Goal: Task Accomplishment & Management: Use online tool/utility

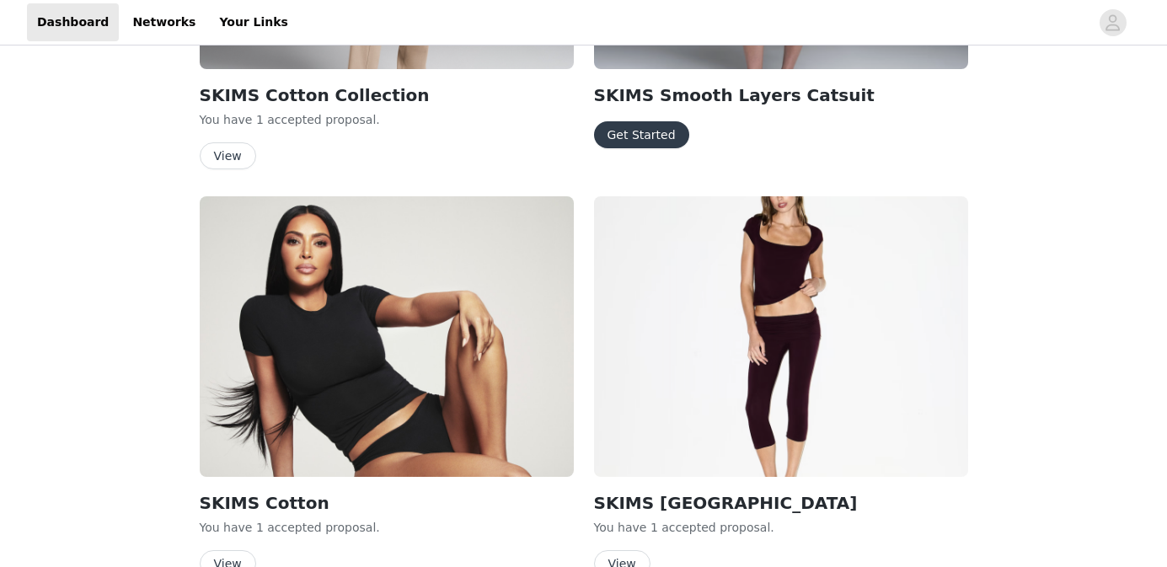
scroll to position [496, 0]
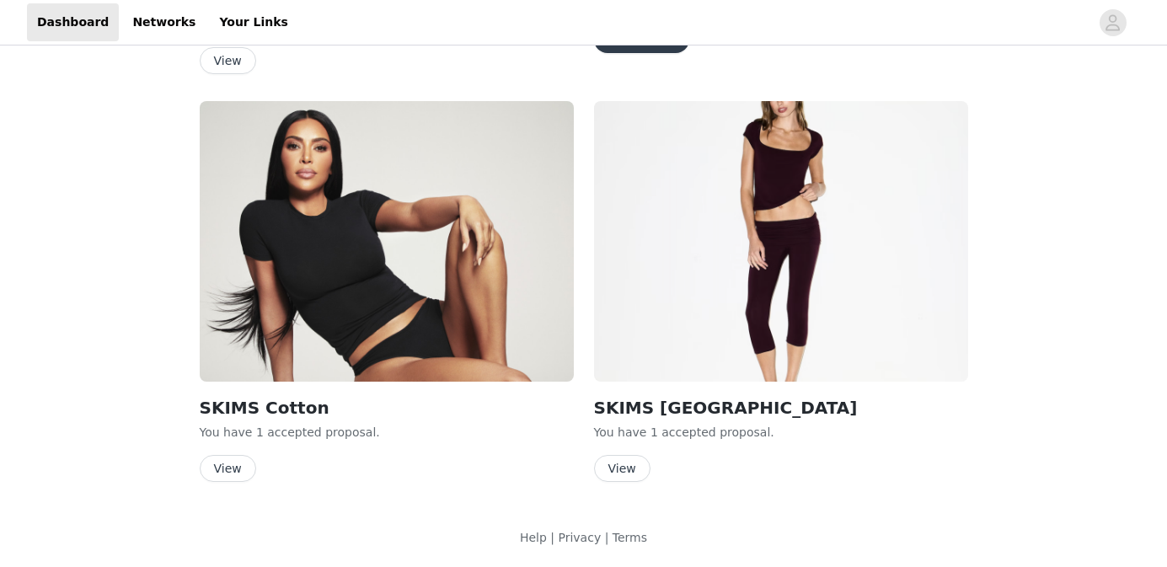
click at [619, 458] on button "View" at bounding box center [622, 468] width 56 height 27
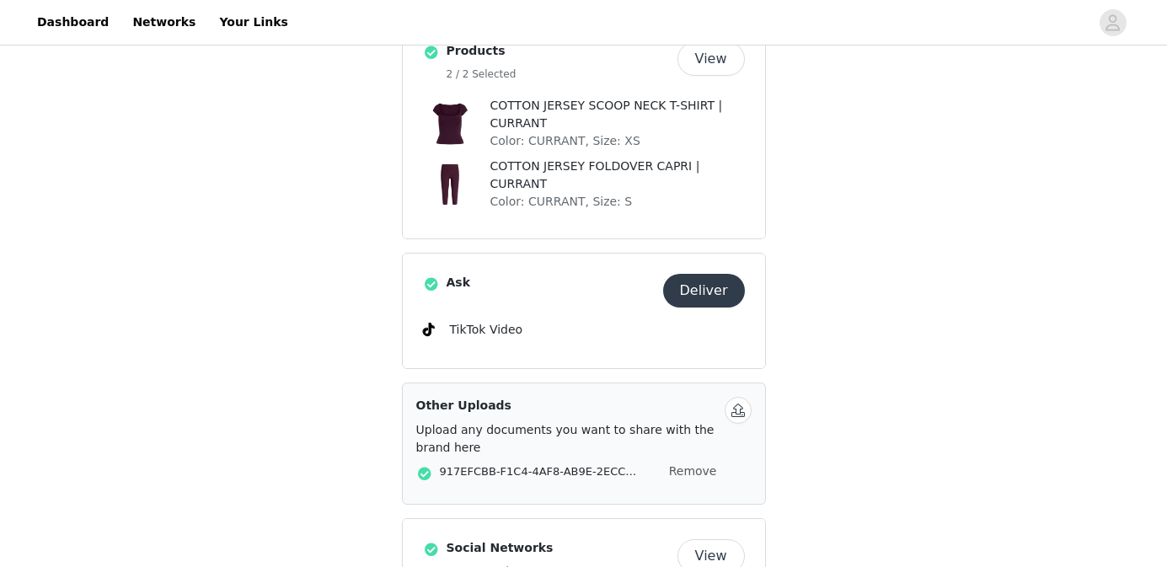
scroll to position [533, 0]
click at [714, 273] on div "Ask Deliver TikTok Video" at bounding box center [584, 312] width 362 height 115
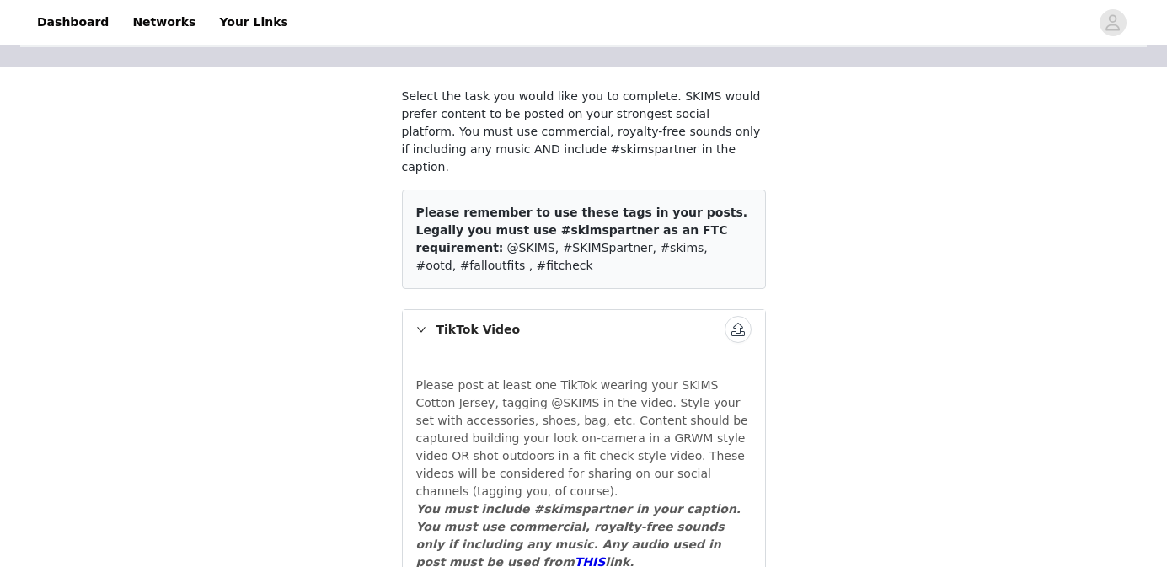
scroll to position [220, 0]
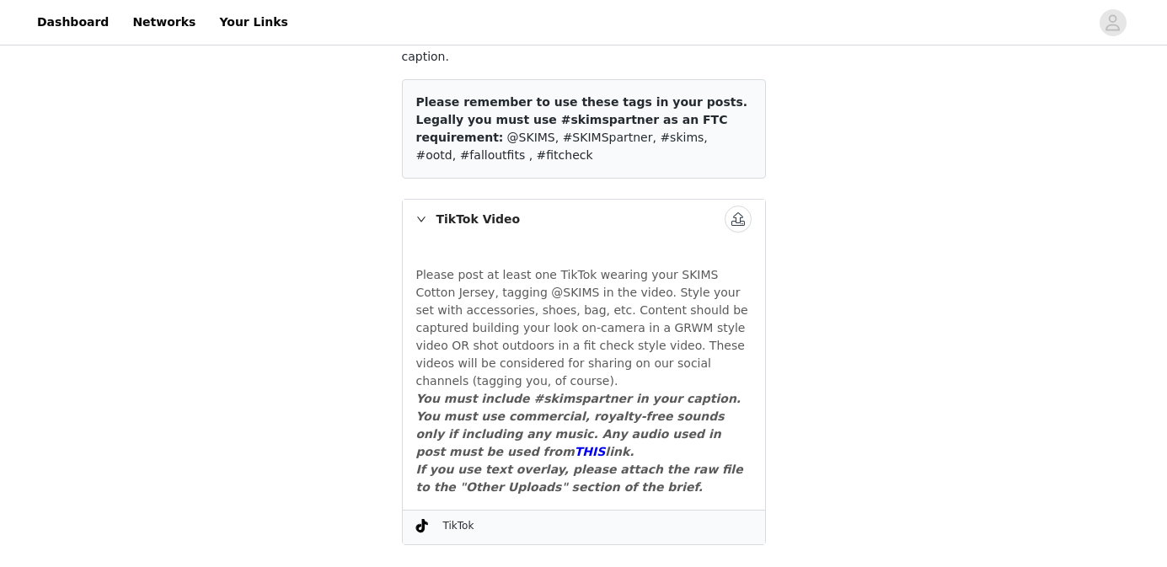
click at [744, 206] on button "button" at bounding box center [738, 219] width 27 height 27
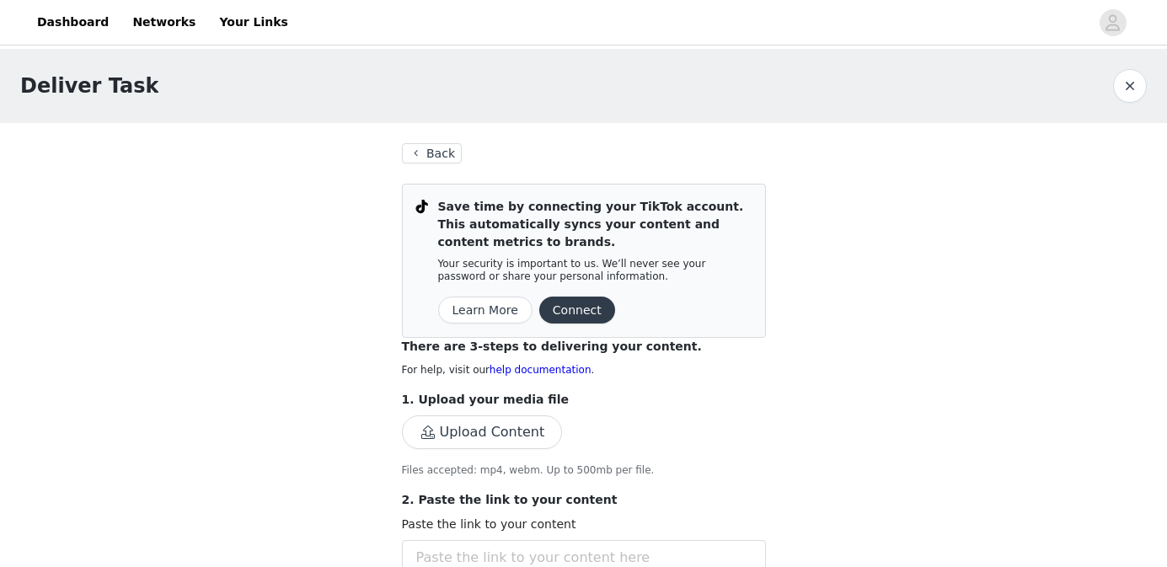
click at [405, 161] on button "Back" at bounding box center [432, 153] width 61 height 20
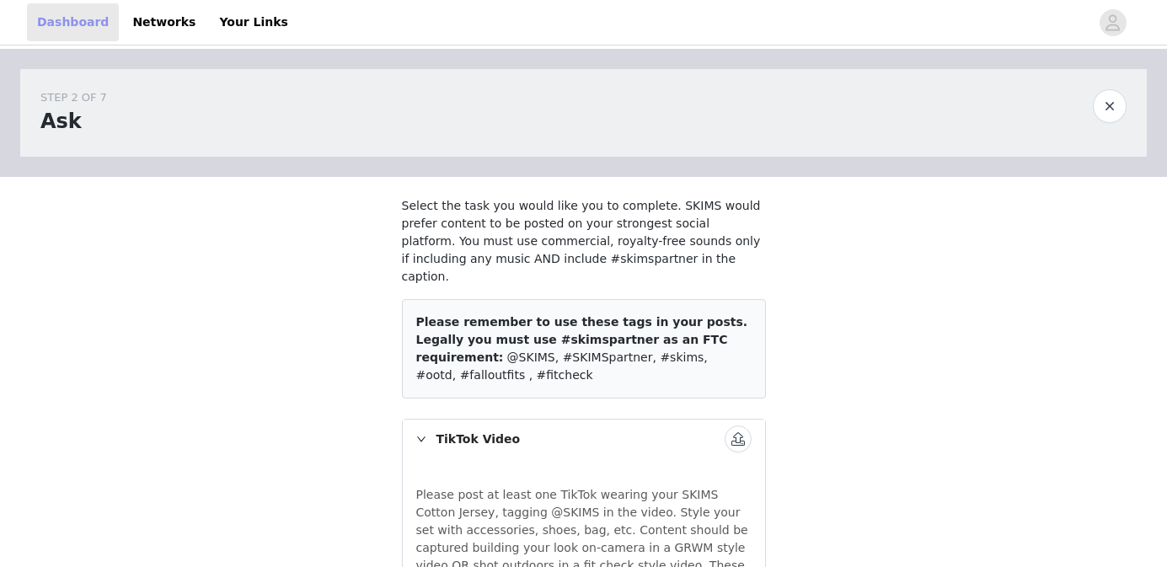
click at [62, 24] on link "Dashboard" at bounding box center [73, 22] width 92 height 38
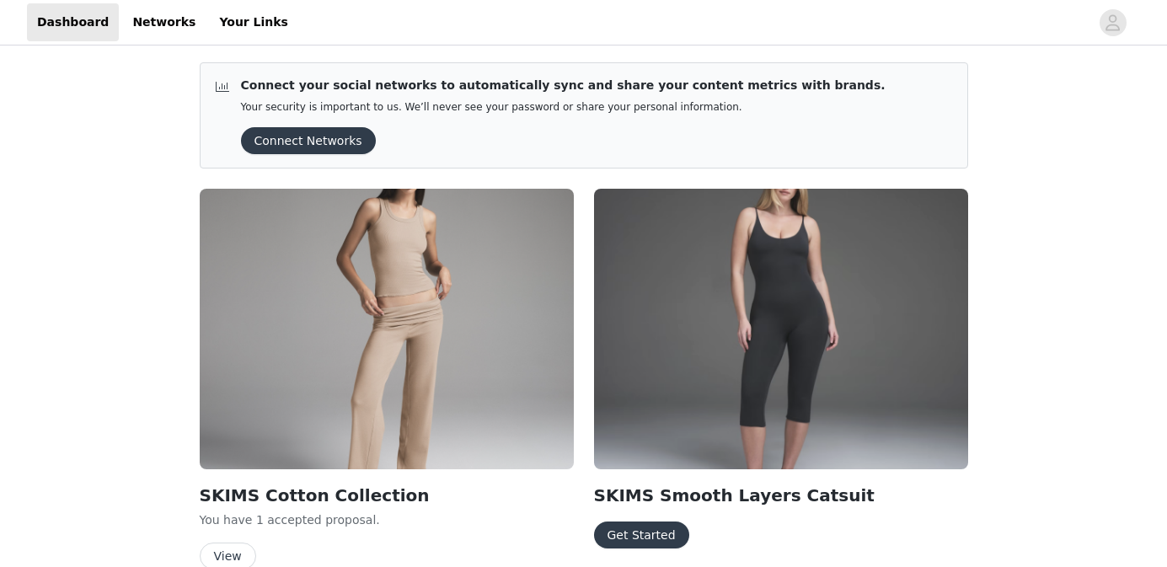
click at [683, 352] on img at bounding box center [781, 329] width 374 height 281
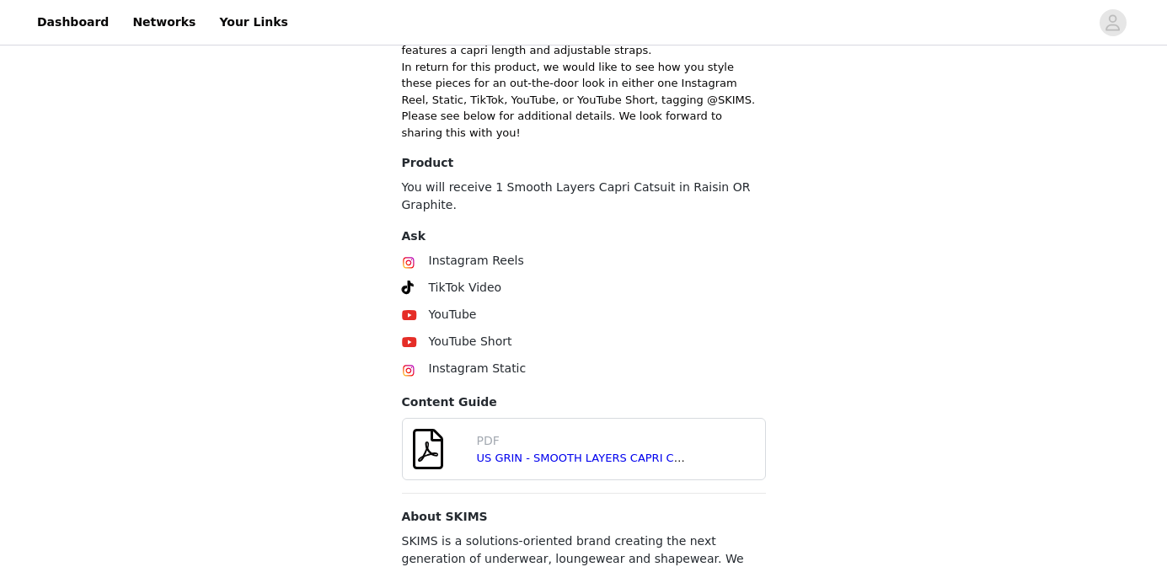
scroll to position [676, 0]
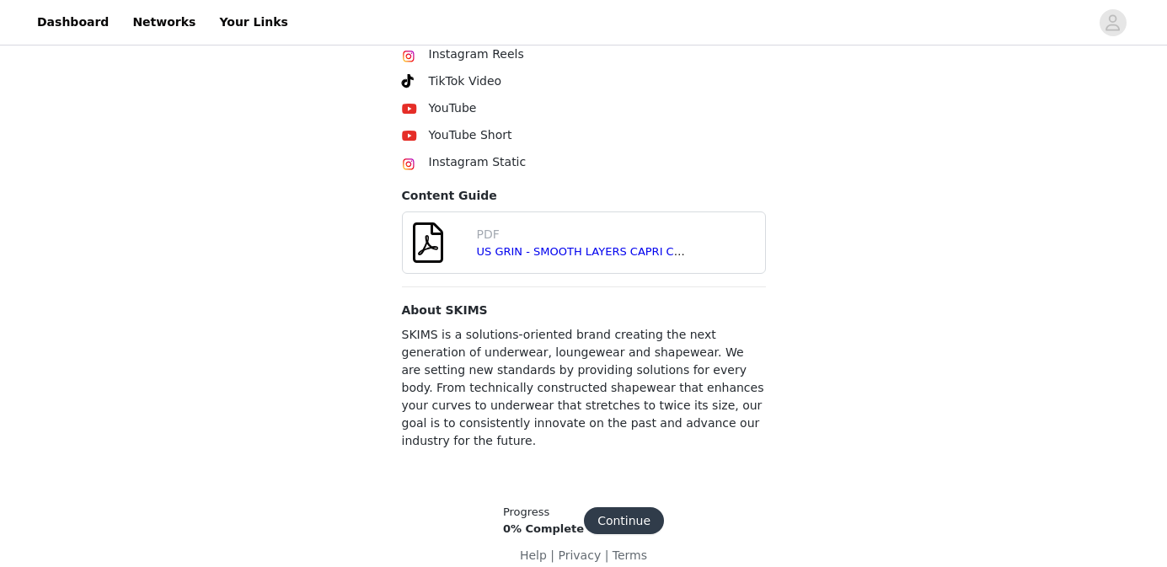
click at [635, 510] on button "Continue" at bounding box center [624, 520] width 80 height 27
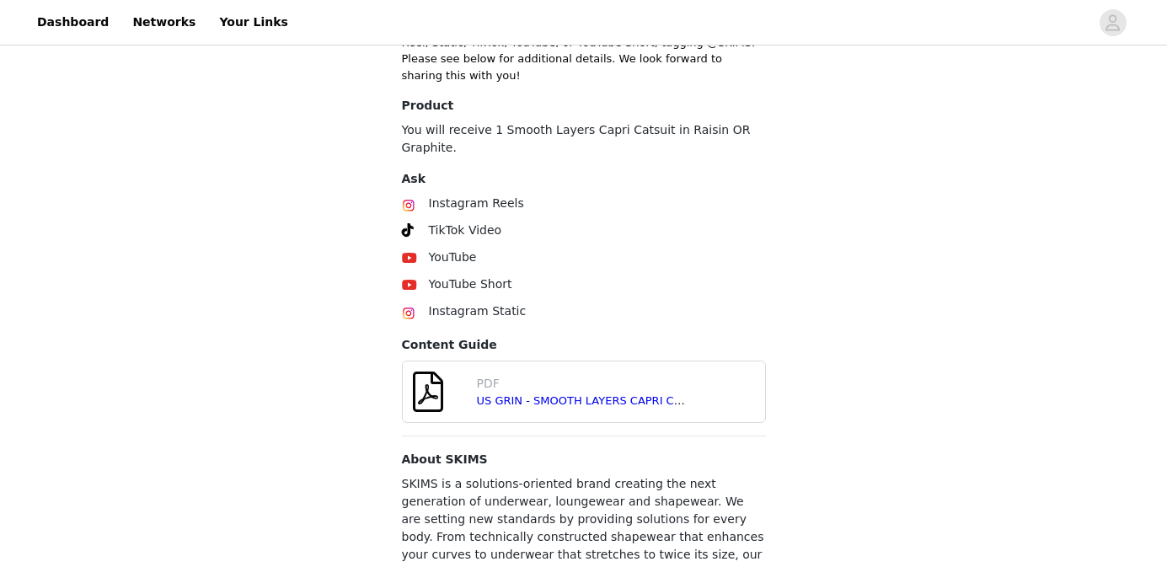
scroll to position [670, 0]
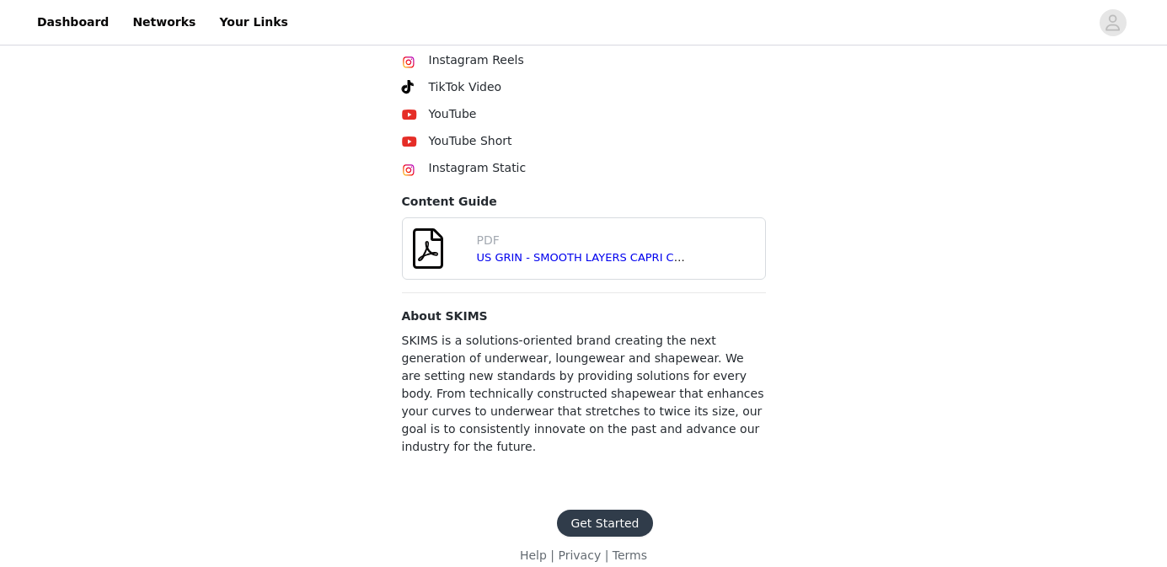
click at [631, 510] on button "Get Started" at bounding box center [604, 523] width 95 height 27
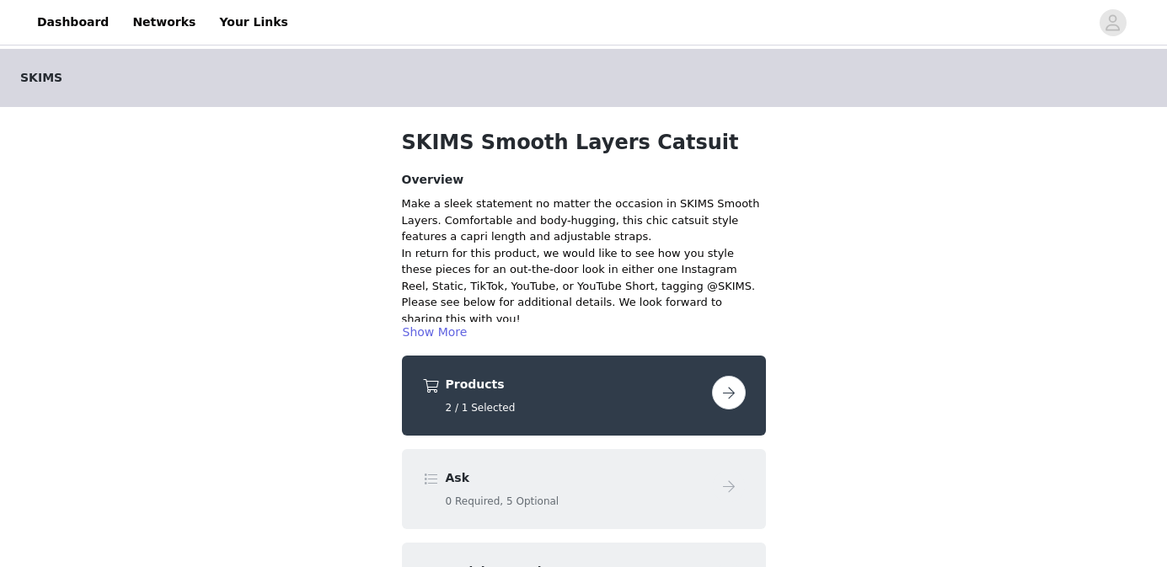
click at [732, 389] on button "button" at bounding box center [729, 393] width 34 height 34
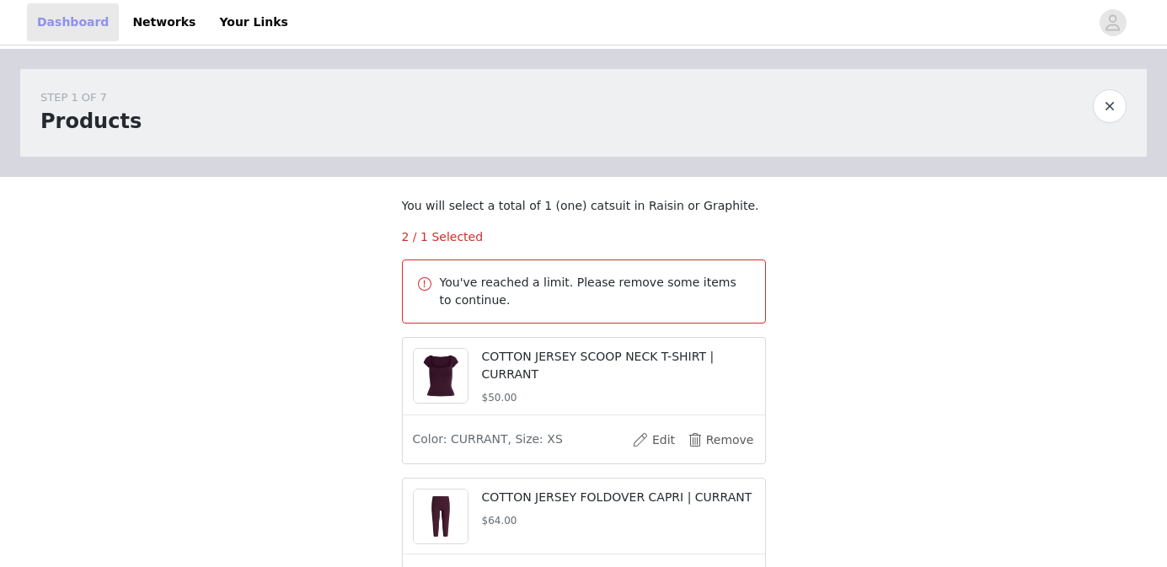
click at [79, 35] on link "Dashboard" at bounding box center [73, 22] width 92 height 38
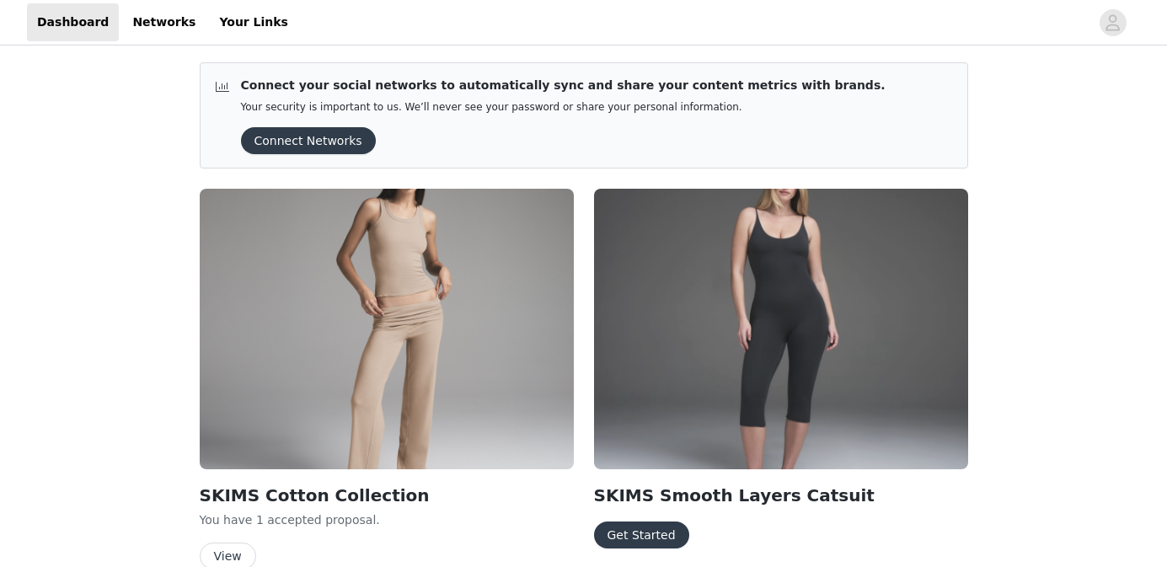
click at [603, 532] on button "Get Started" at bounding box center [641, 535] width 95 height 27
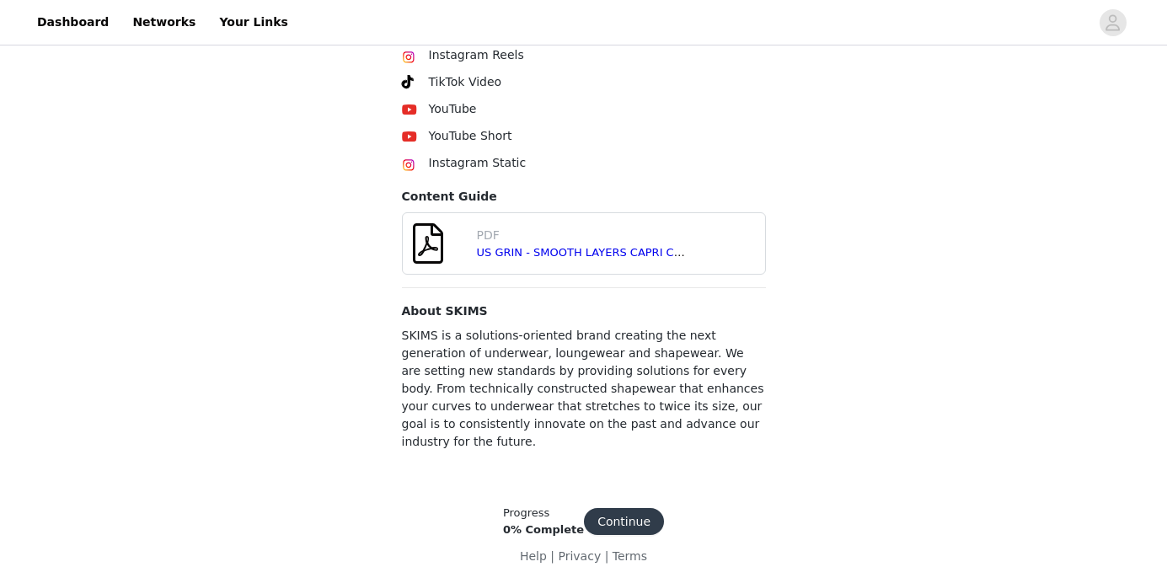
scroll to position [676, 0]
click at [632, 507] on button "Continue" at bounding box center [624, 520] width 80 height 27
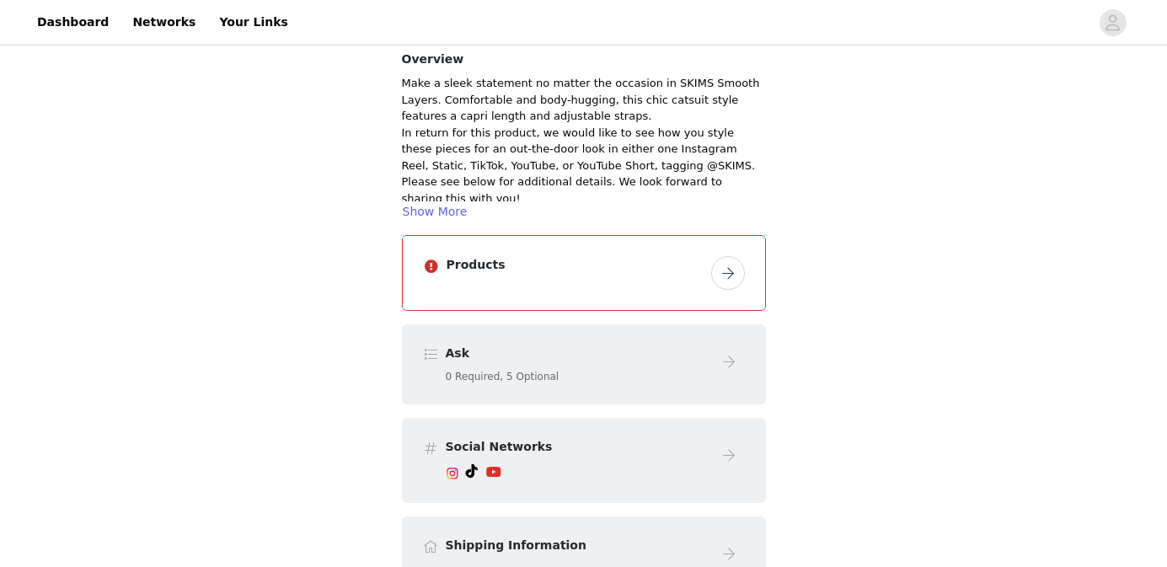
scroll to position [147, 0]
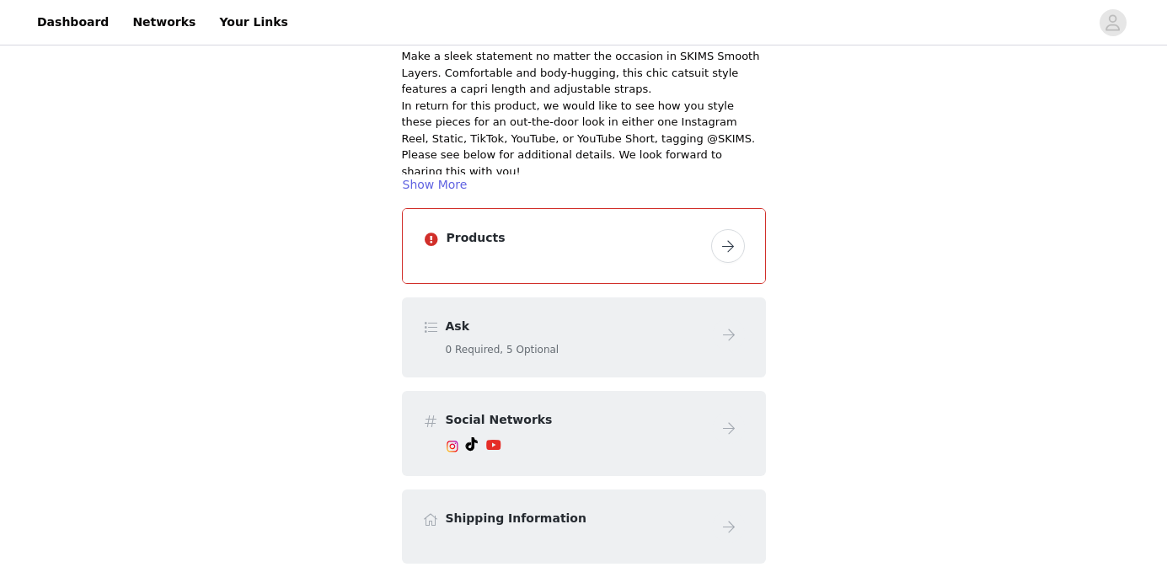
click at [726, 246] on button "button" at bounding box center [728, 246] width 34 height 34
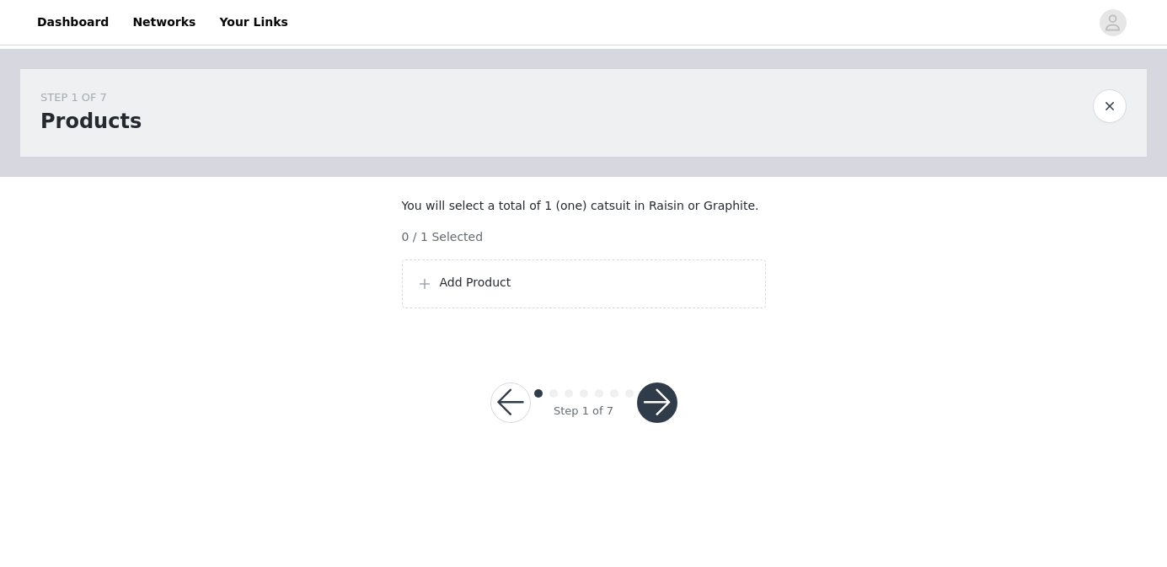
click at [543, 308] on div "Add Product" at bounding box center [584, 284] width 364 height 49
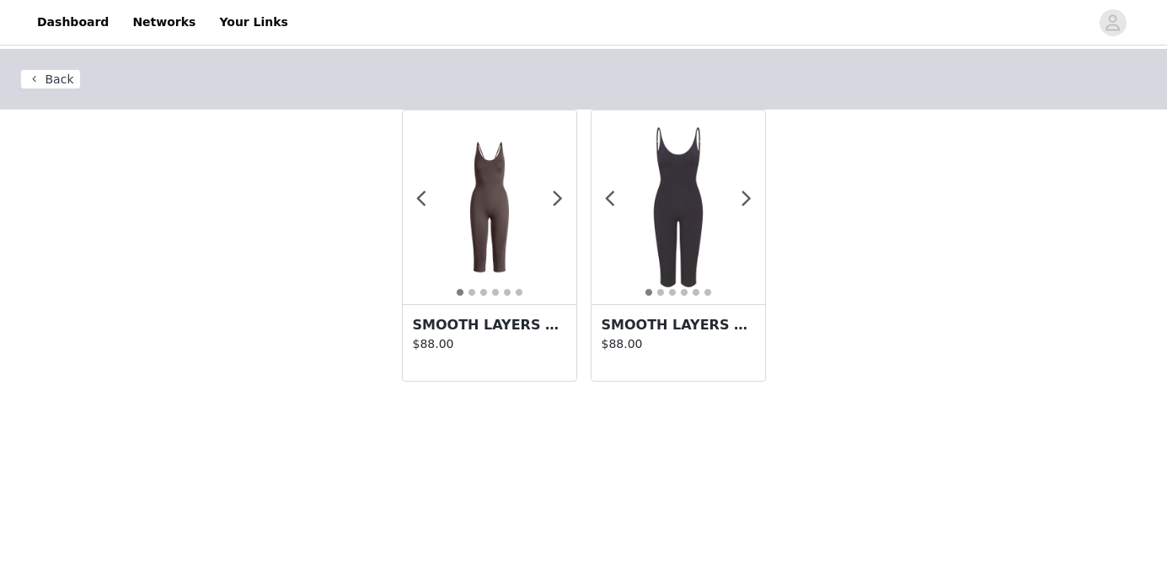
click at [563, 199] on img at bounding box center [490, 208] width 174 height 174
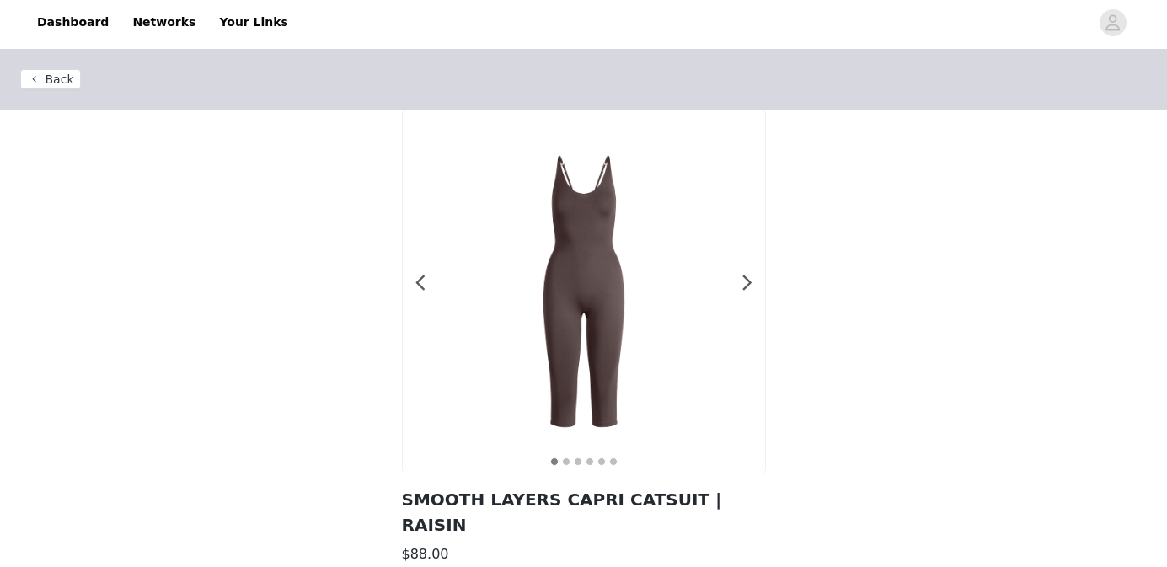
click at [57, 74] on button "Back" at bounding box center [50, 79] width 61 height 20
click at [52, 76] on button "Back" at bounding box center [50, 79] width 61 height 20
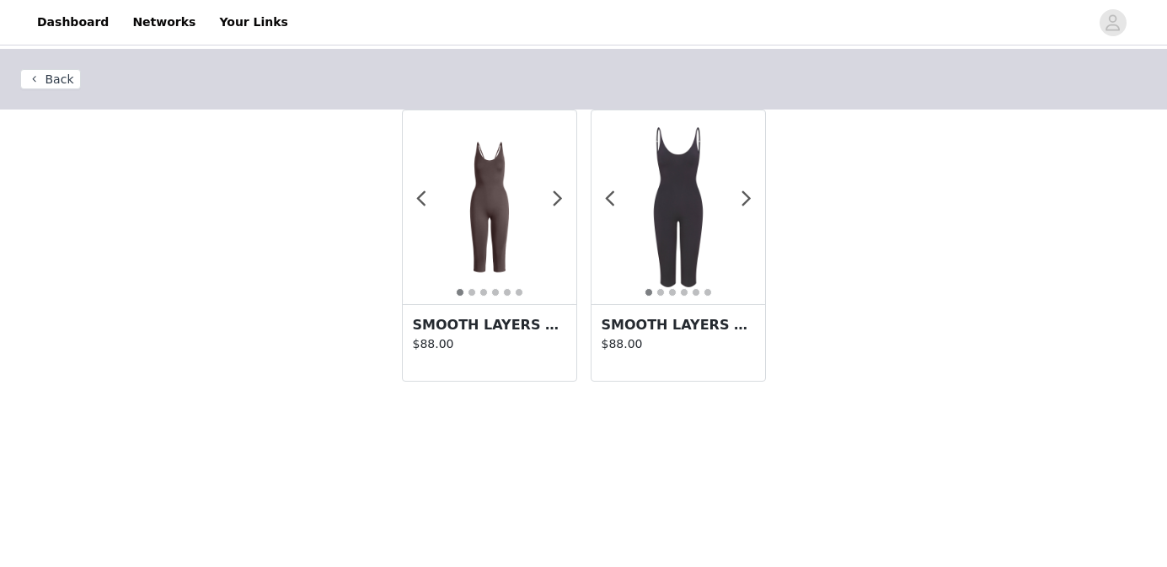
click at [728, 244] on img at bounding box center [679, 208] width 174 height 174
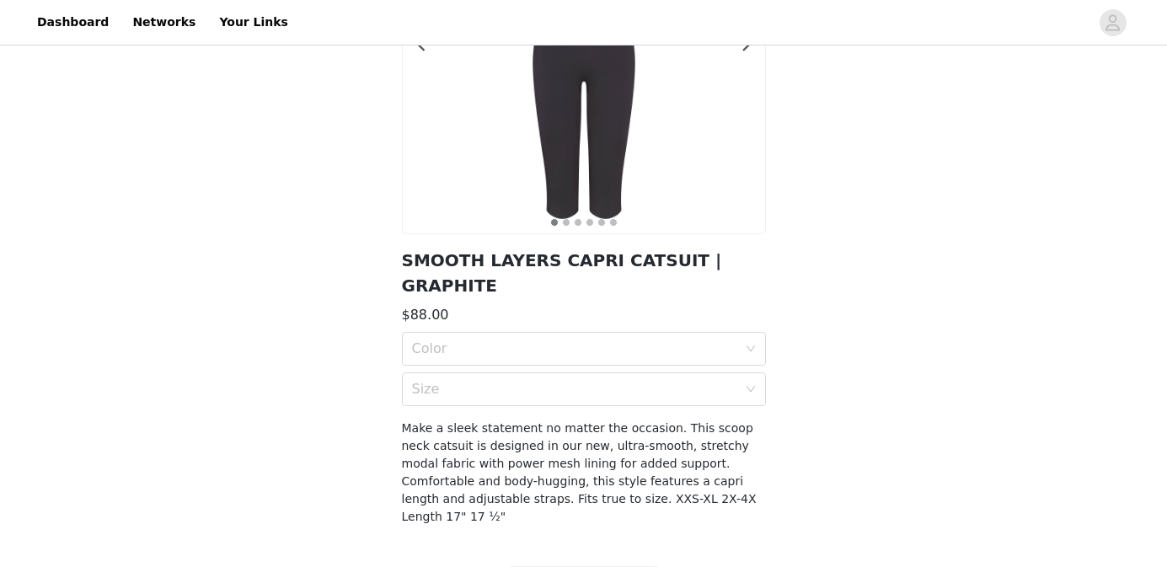
scroll to position [256, 0]
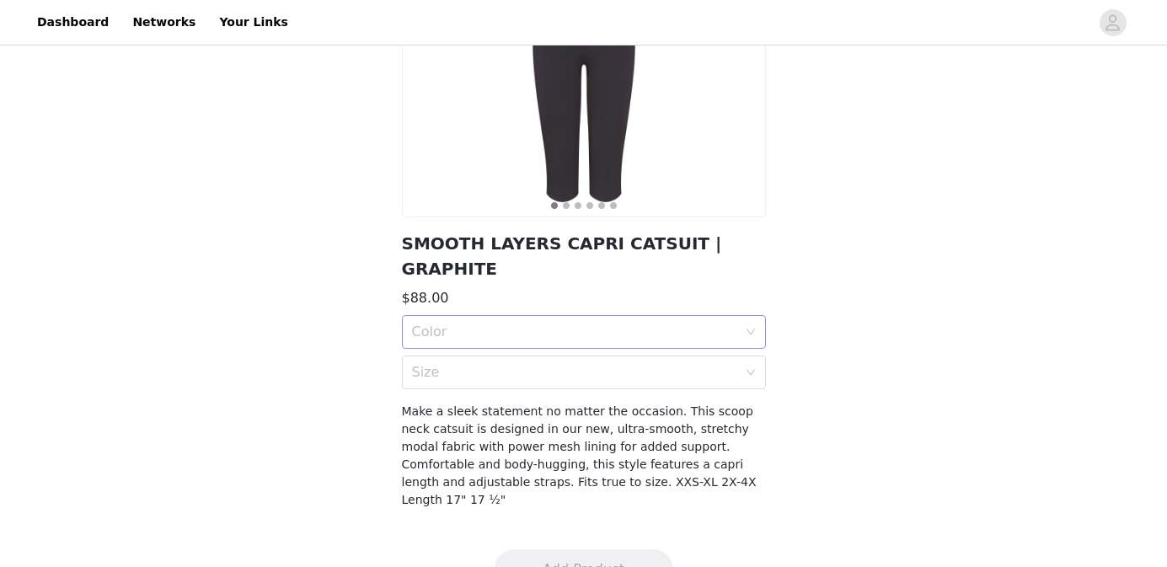
click at [635, 316] on div "Color" at bounding box center [578, 332] width 333 height 32
click at [629, 348] on div "GRAPHITE" at bounding box center [584, 344] width 344 height 19
click at [629, 364] on div "Size" at bounding box center [574, 372] width 325 height 17
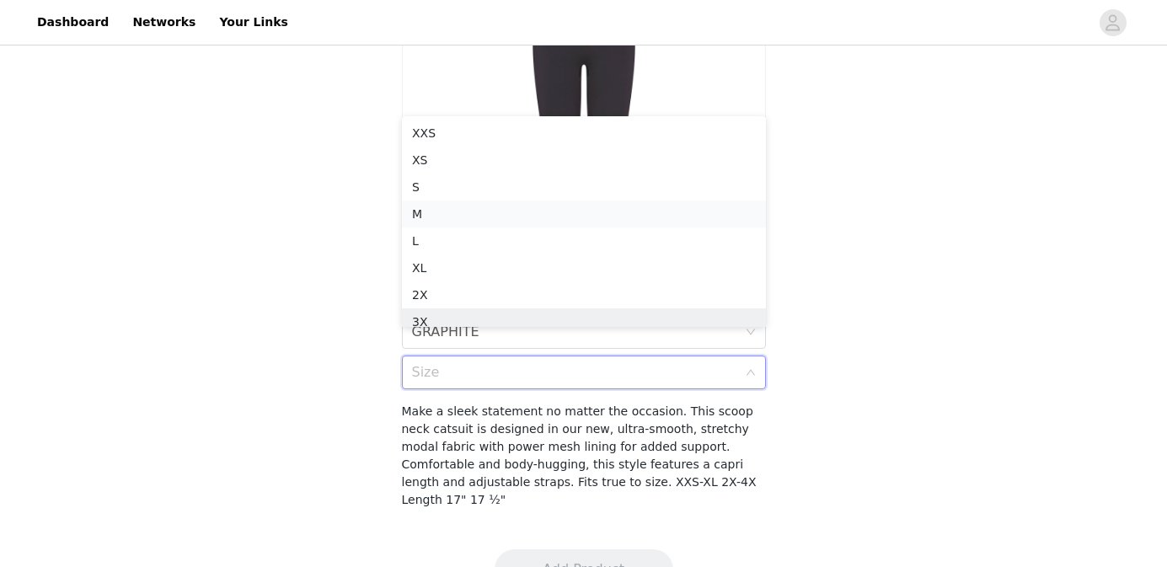
scroll to position [8, 0]
click at [630, 152] on div "XS" at bounding box center [584, 151] width 344 height 19
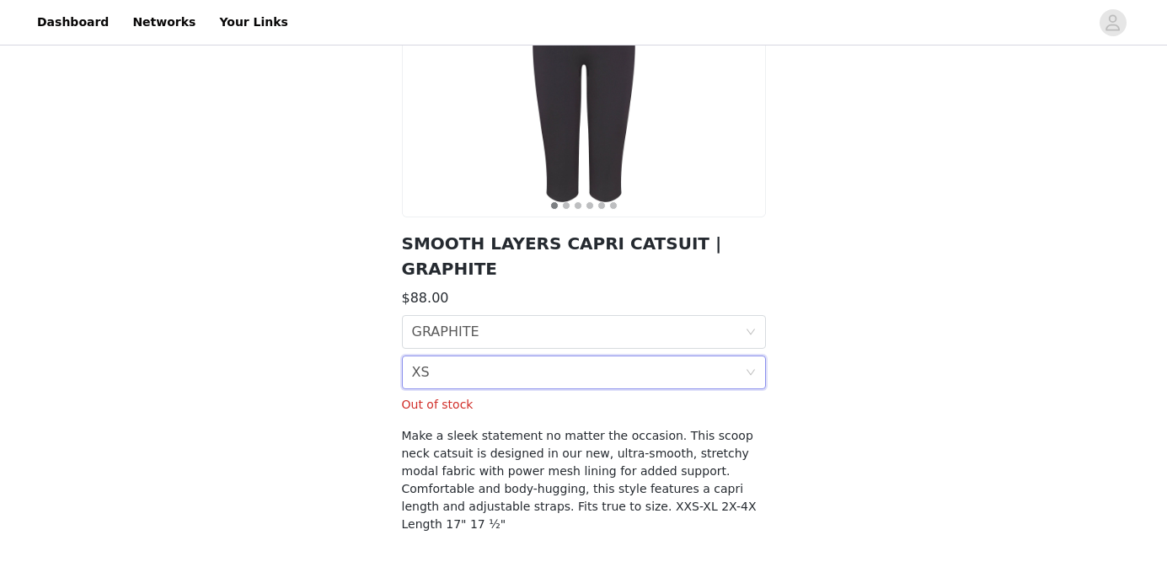
scroll to position [206, 0]
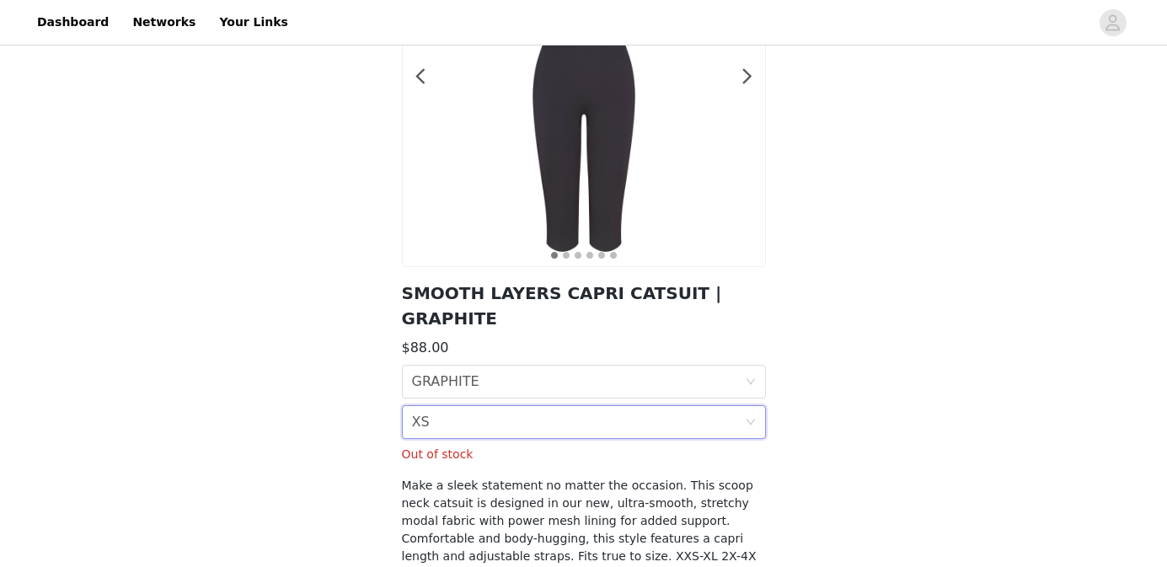
click at [451, 414] on div "Color GRAPHITE Size XS Out of stock" at bounding box center [584, 414] width 364 height 99
click at [451, 406] on div "Size XS" at bounding box center [578, 422] width 333 height 32
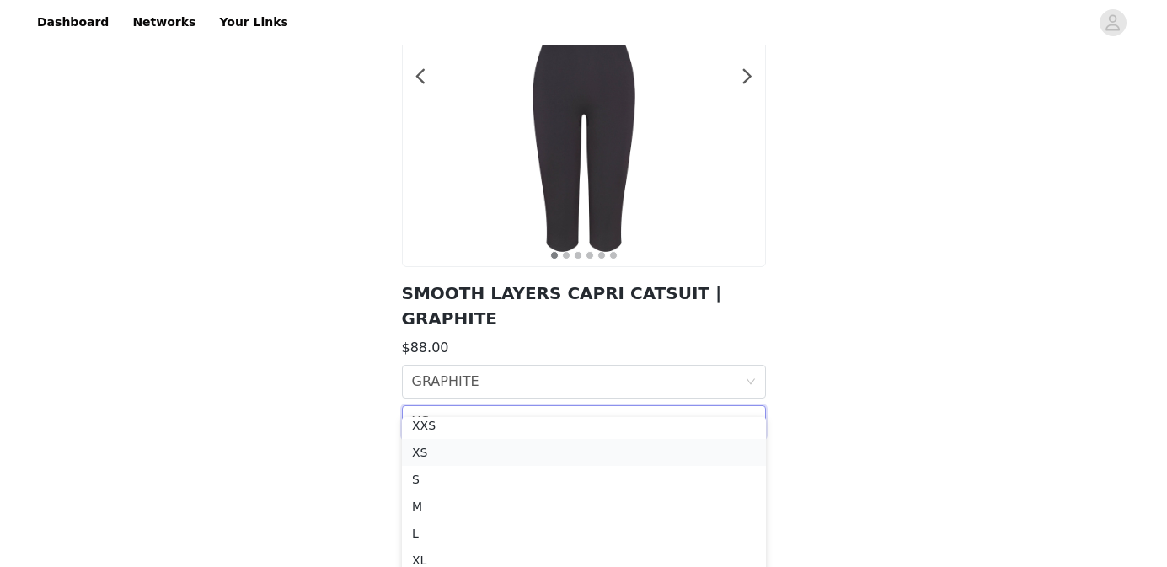
scroll to position [3, 0]
click at [437, 485] on div "S" at bounding box center [584, 484] width 344 height 19
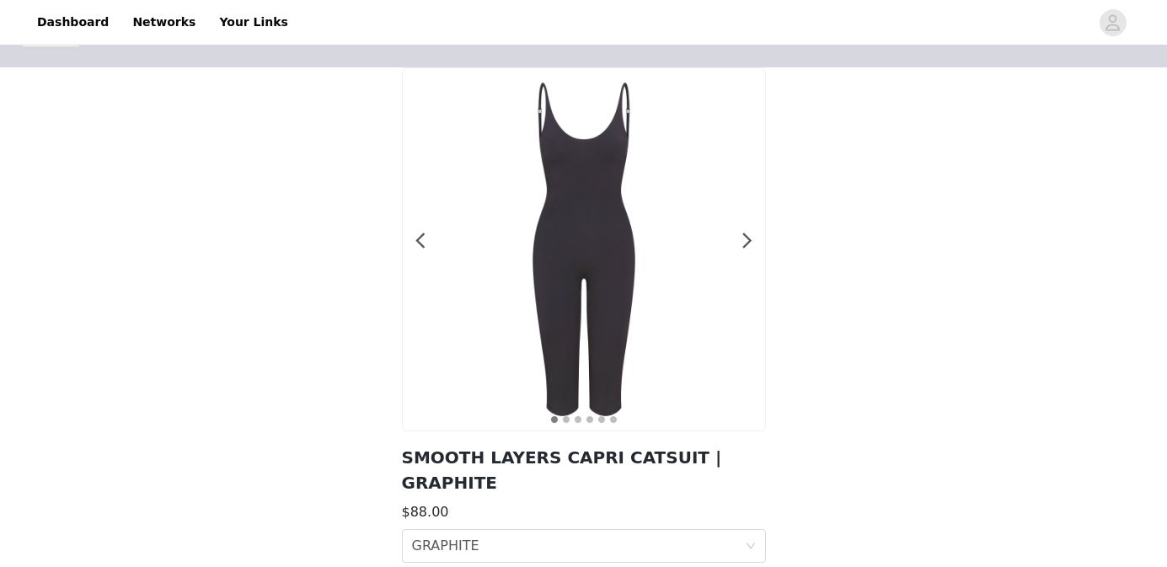
scroll to position [18, 0]
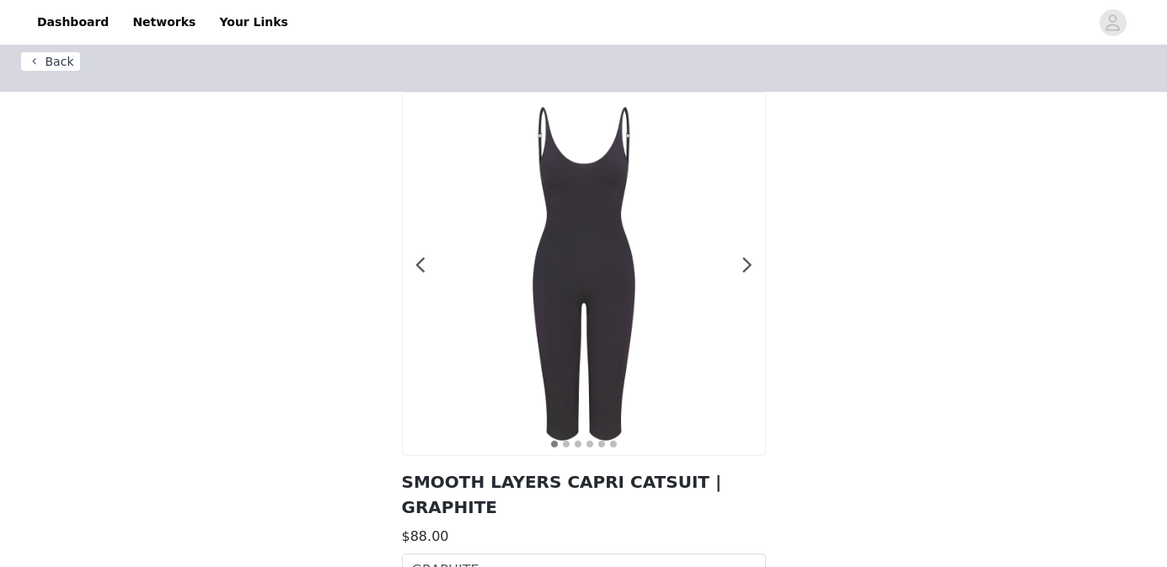
click at [65, 70] on button "Back" at bounding box center [50, 61] width 61 height 20
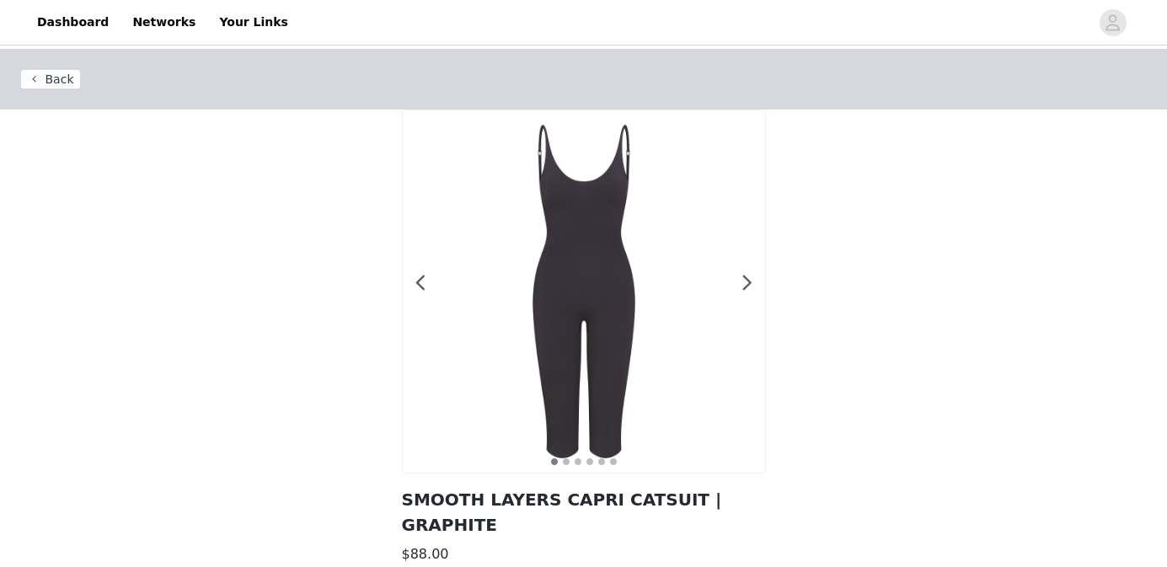
click at [72, 77] on button "Back" at bounding box center [50, 79] width 61 height 20
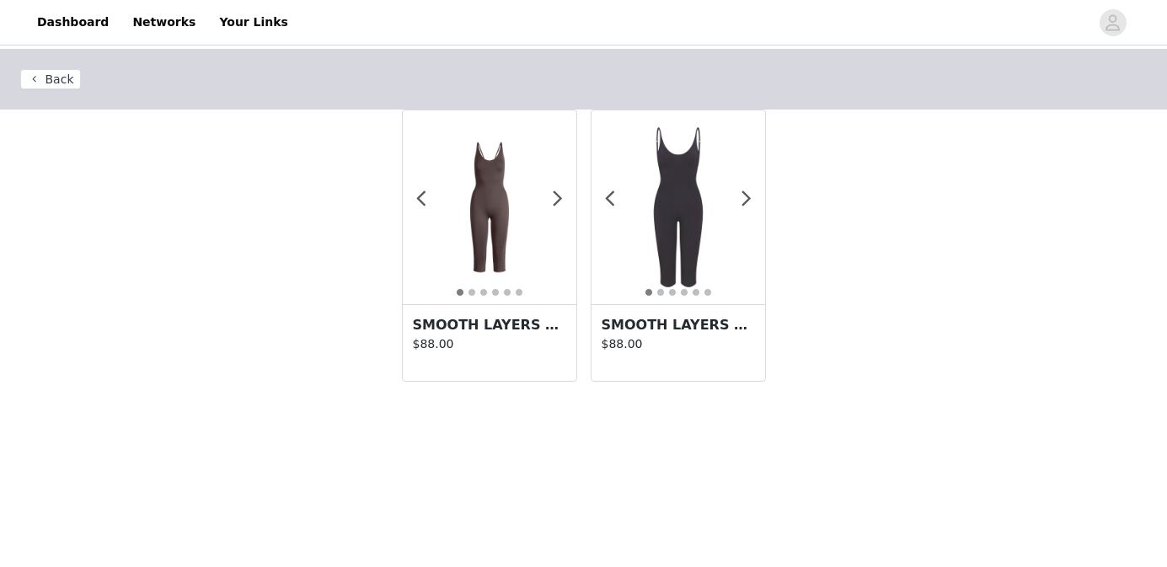
click at [547, 217] on img at bounding box center [490, 208] width 174 height 174
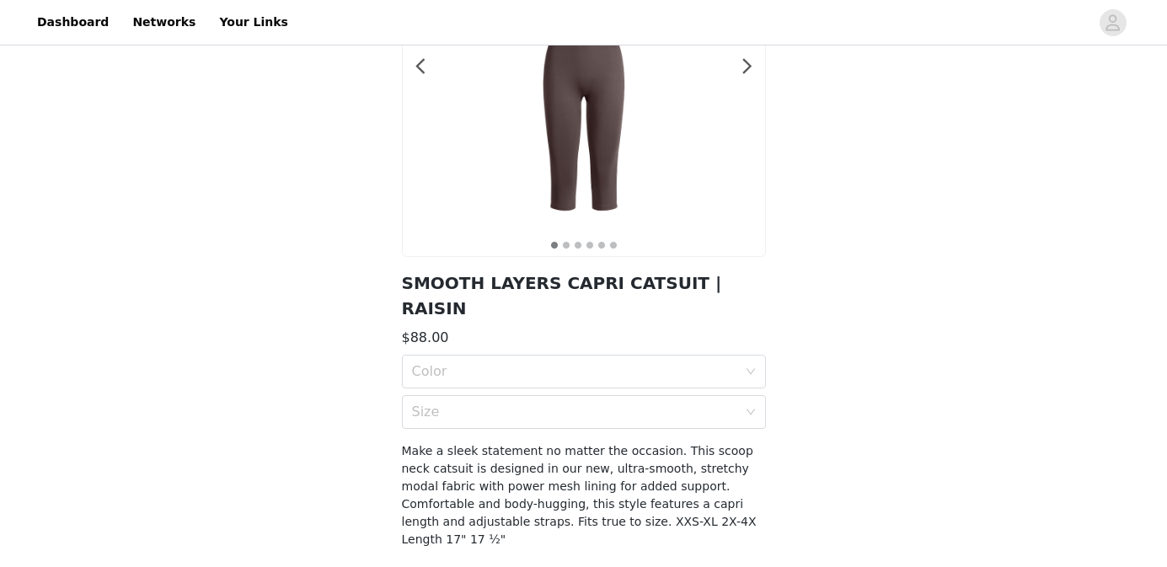
scroll to position [221, 0]
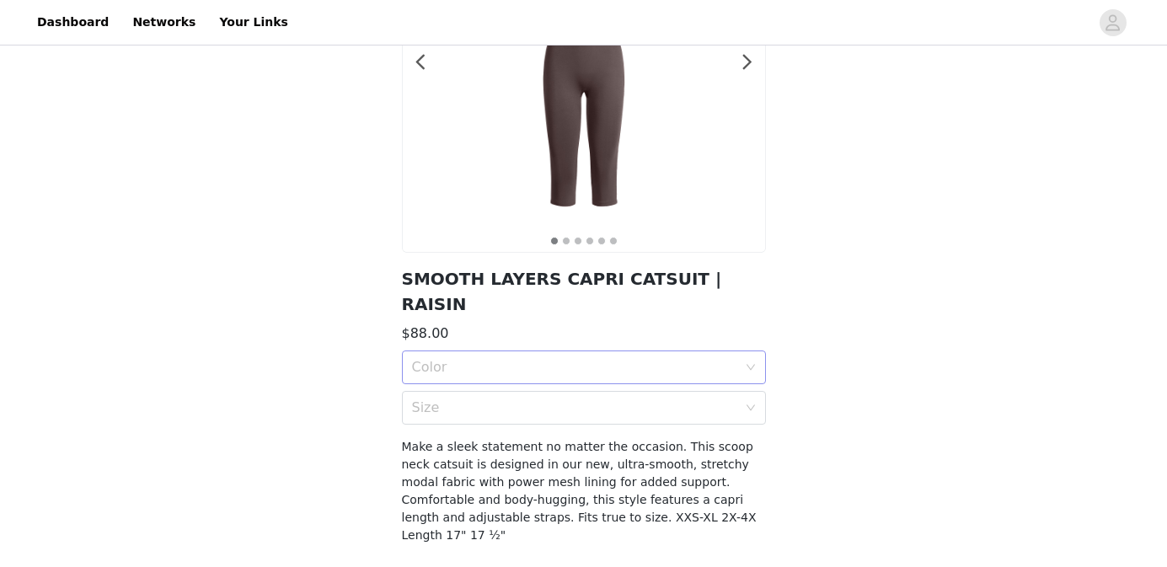
click at [524, 359] on div "Color" at bounding box center [574, 367] width 325 height 17
click at [511, 383] on div "RAISIN" at bounding box center [584, 379] width 344 height 19
click at [511, 399] on div "Size" at bounding box center [574, 407] width 325 height 17
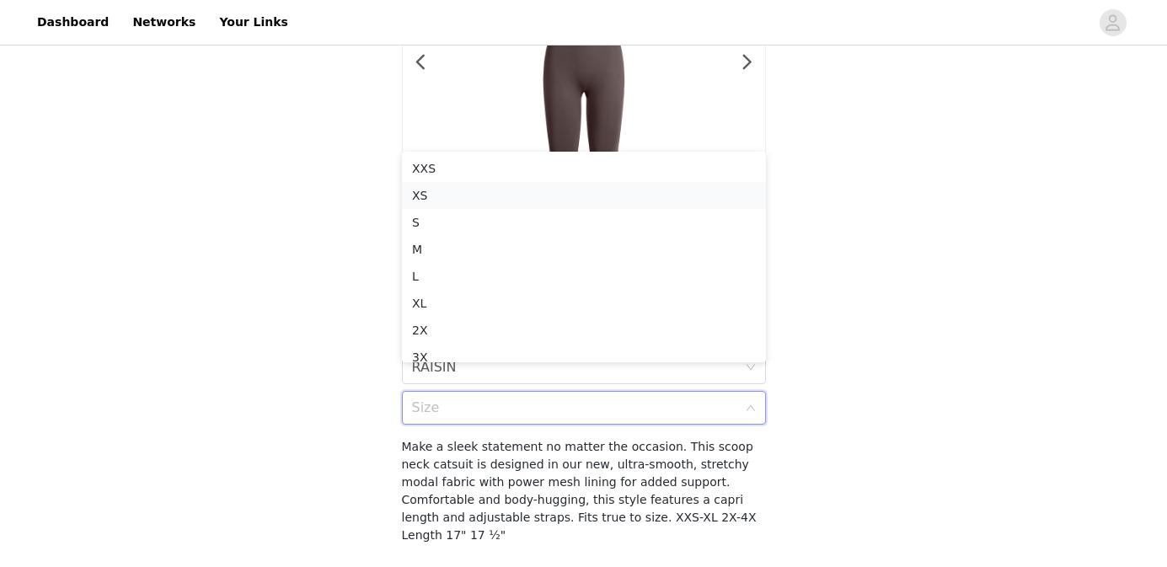
click at [501, 190] on div "XS" at bounding box center [584, 195] width 344 height 19
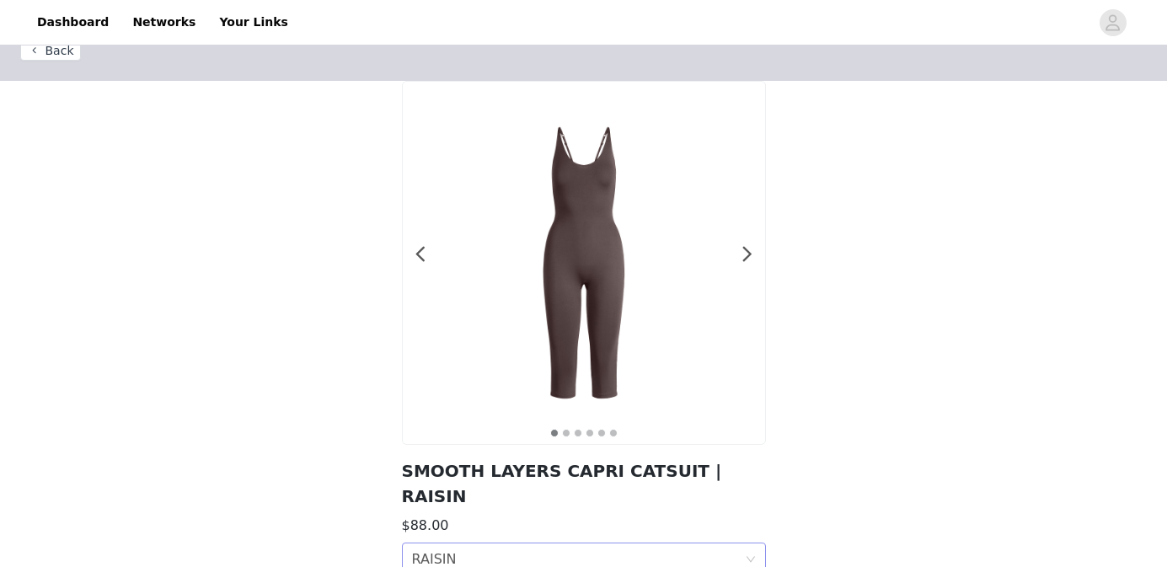
scroll to position [28, 0]
click at [533, 347] on img at bounding box center [584, 264] width 362 height 362
drag, startPoint x: 399, startPoint y: 474, endPoint x: 676, endPoint y: 475, distance: 276.4
click at [676, 475] on section "1 2 3 4 5 6 SMOOTH LAYERS CAPRI CATSUIT | RAISIN $88.00 Color RAISIN Size XS Ou…" at bounding box center [584, 432] width 405 height 700
copy h2 "SMOOTH LAYERS CAPRI CATSUIT |"
